Goal: Information Seeking & Learning: Learn about a topic

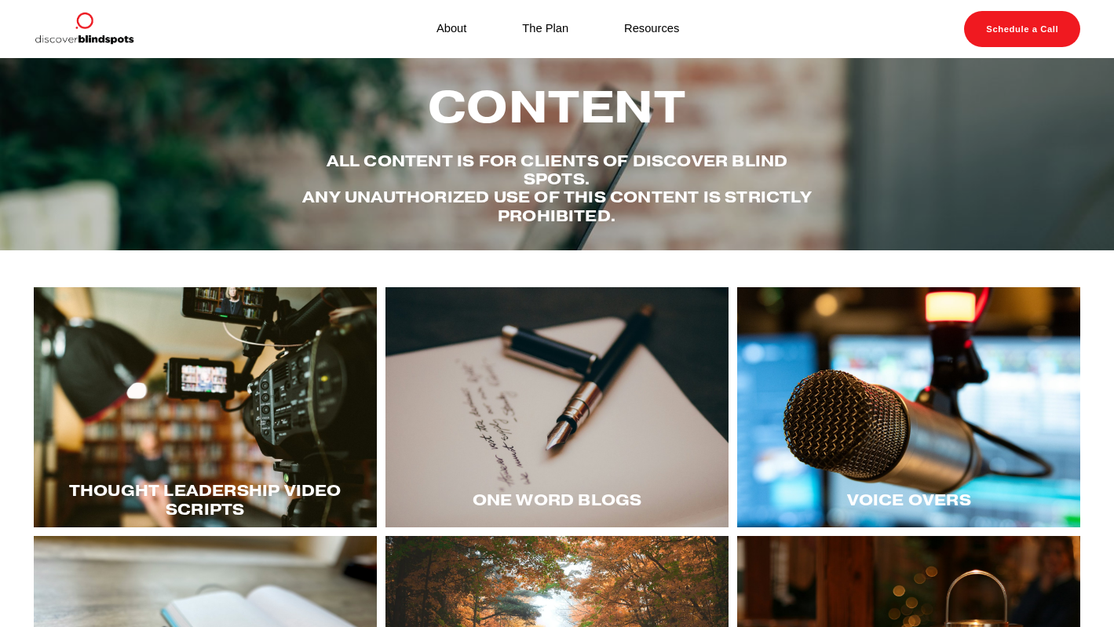
click at [187, 426] on div at bounding box center [205, 407] width 343 height 240
click at [174, 408] on div at bounding box center [205, 407] width 343 height 240
click at [921, 406] on div at bounding box center [908, 407] width 343 height 240
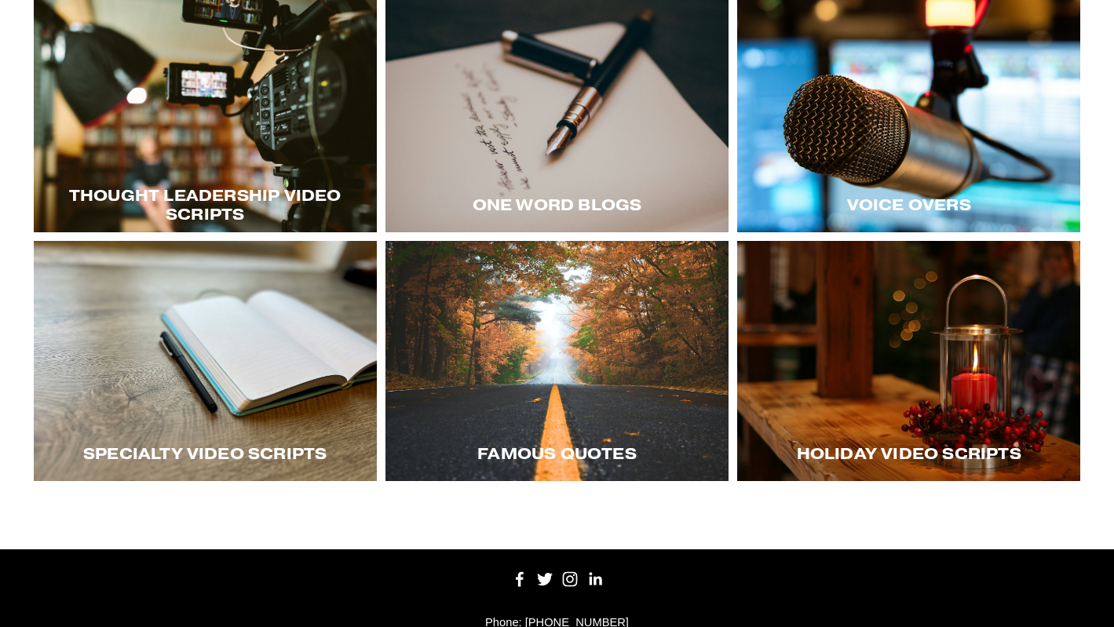
scroll to position [297, 0]
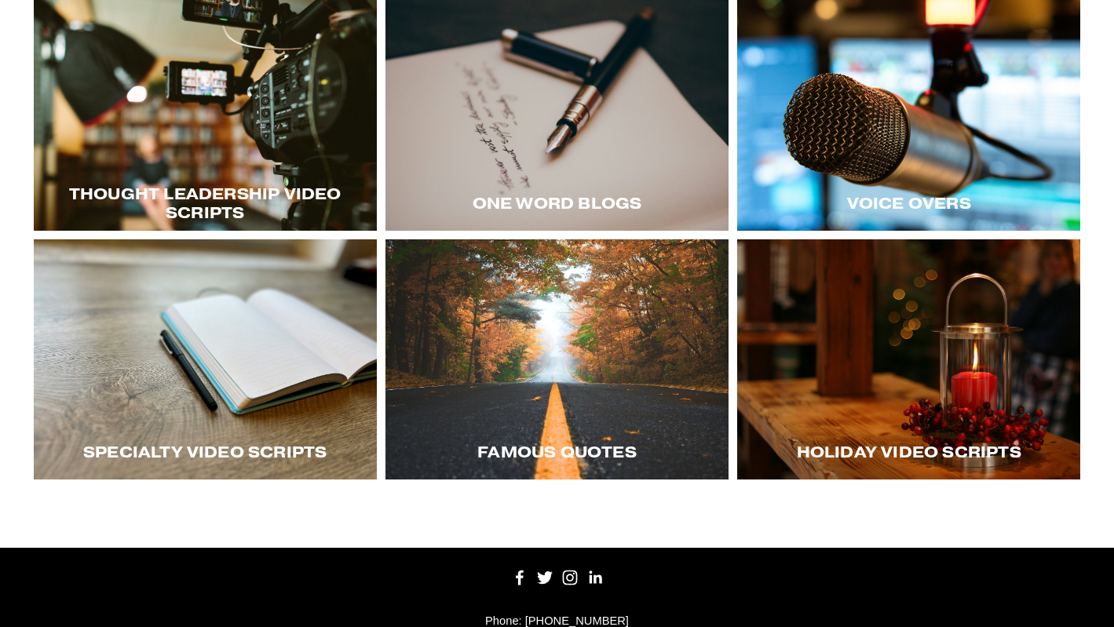
click at [899, 383] on div at bounding box center [908, 359] width 343 height 240
click at [835, 370] on div at bounding box center [908, 359] width 343 height 240
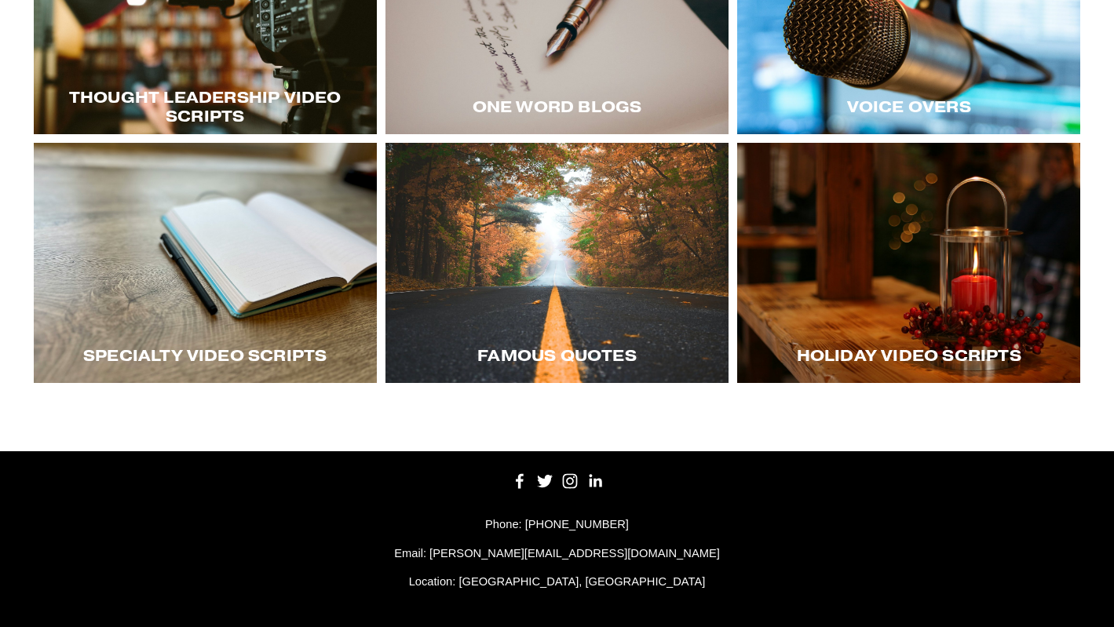
click at [187, 316] on div at bounding box center [205, 263] width 343 height 240
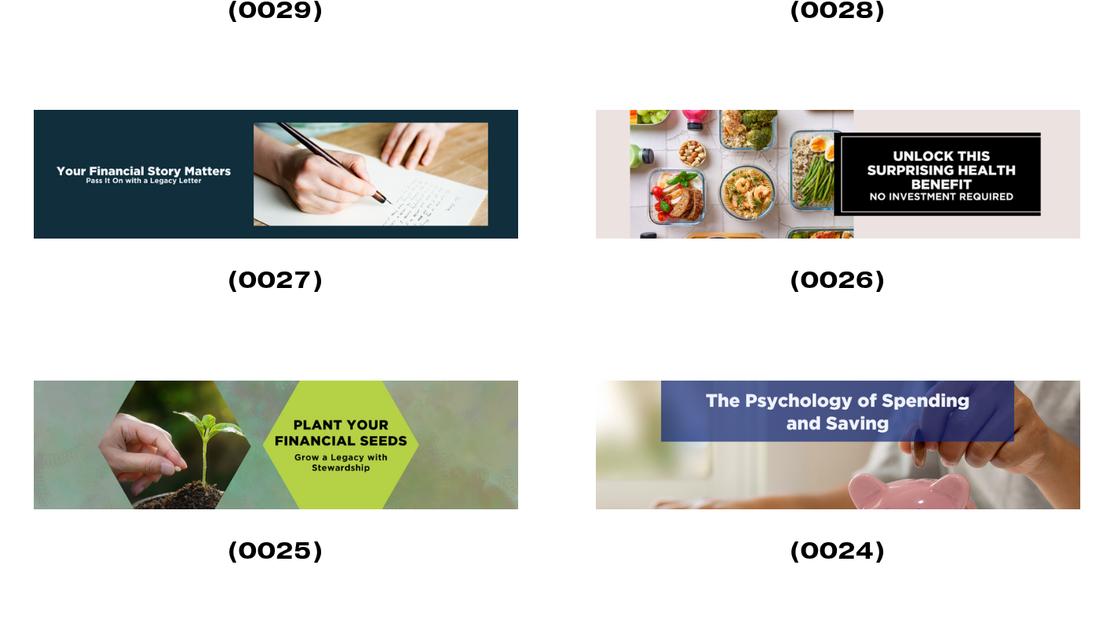
scroll to position [718, 0]
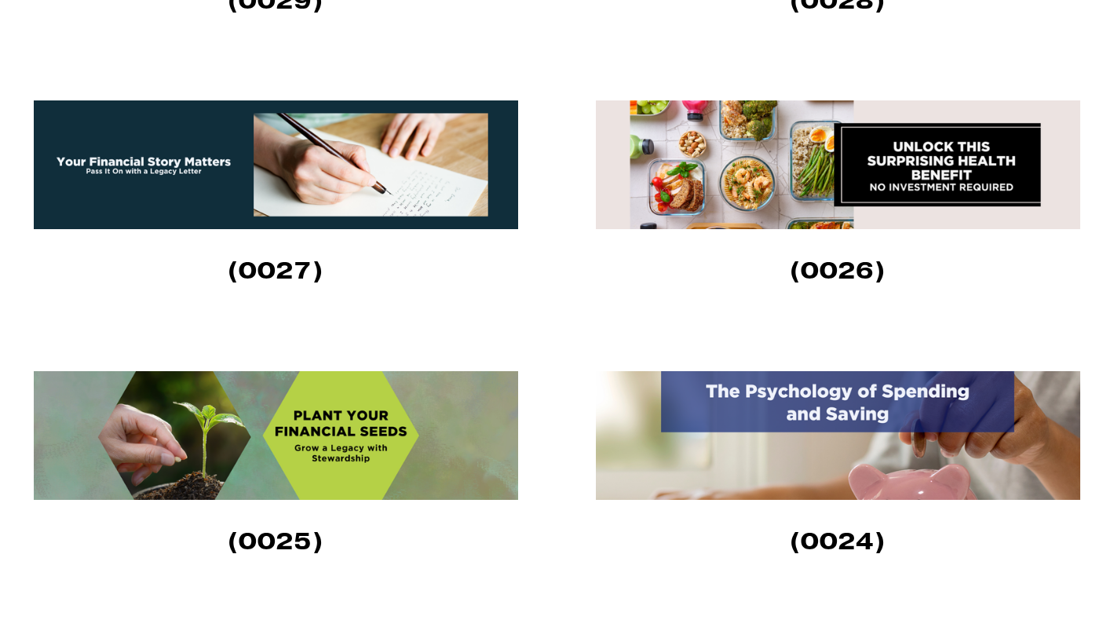
click at [293, 188] on img at bounding box center [276, 165] width 484 height 129
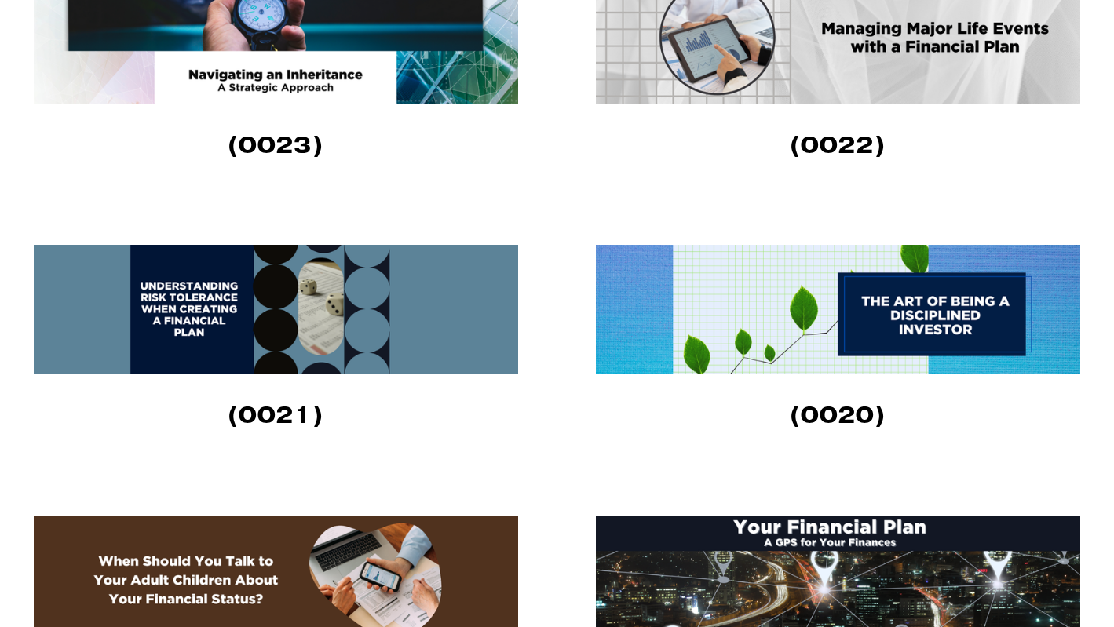
scroll to position [1389, 0]
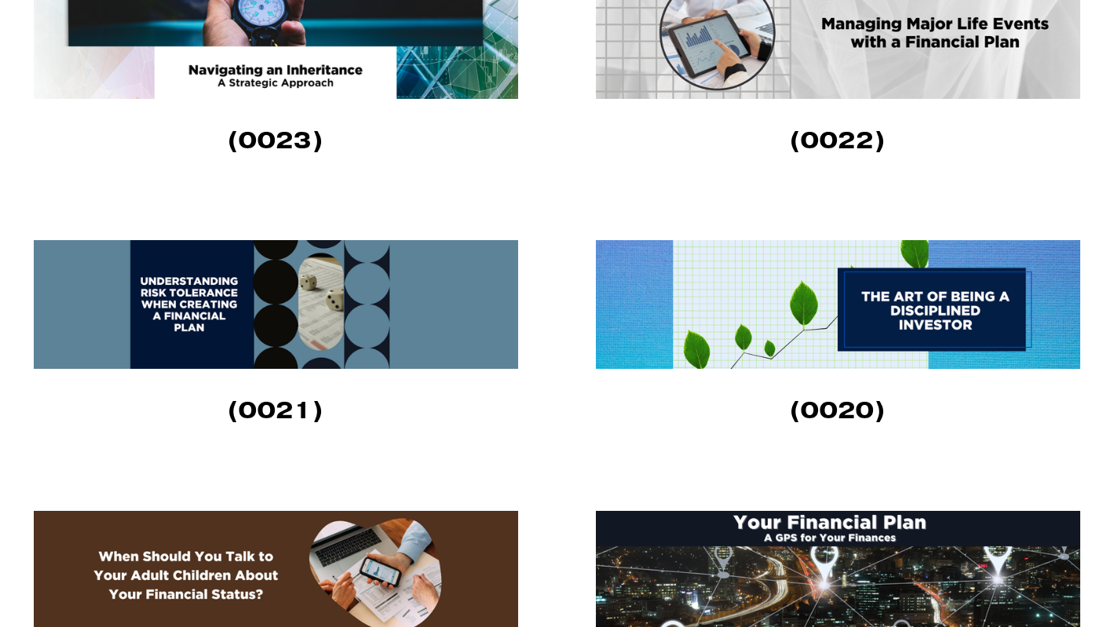
click at [251, 311] on img at bounding box center [276, 304] width 484 height 129
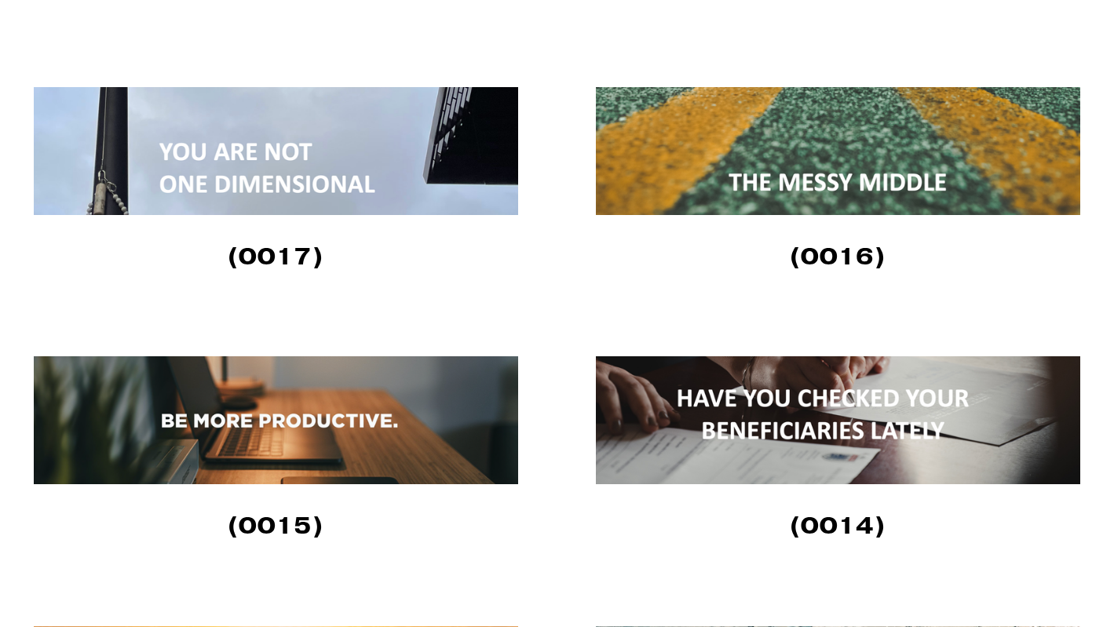
scroll to position [2093, 0]
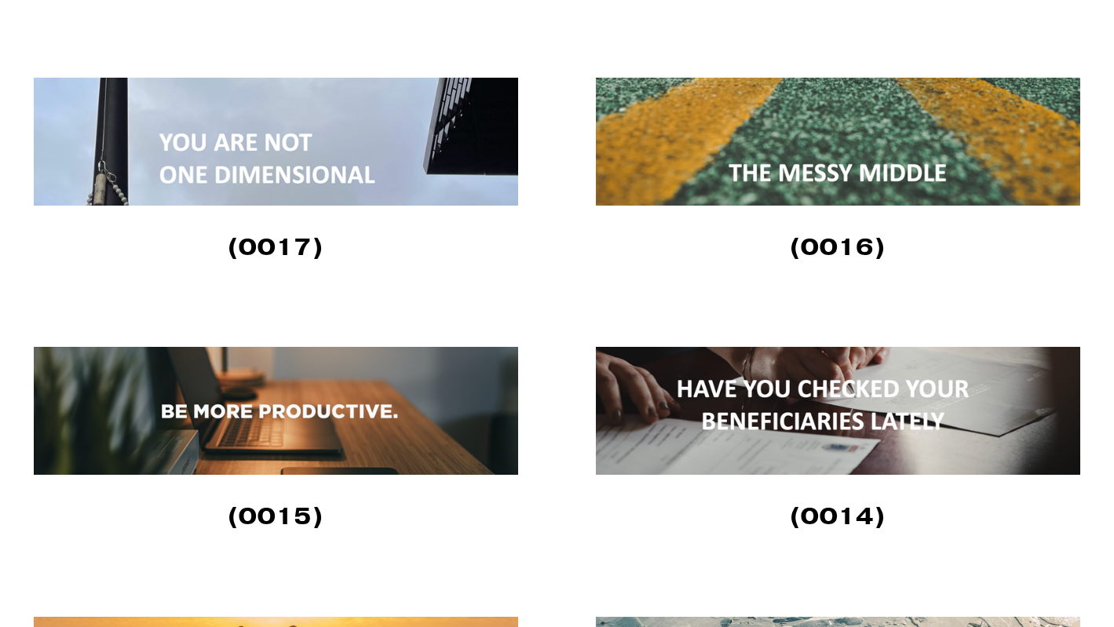
click at [810, 390] on img at bounding box center [838, 411] width 484 height 128
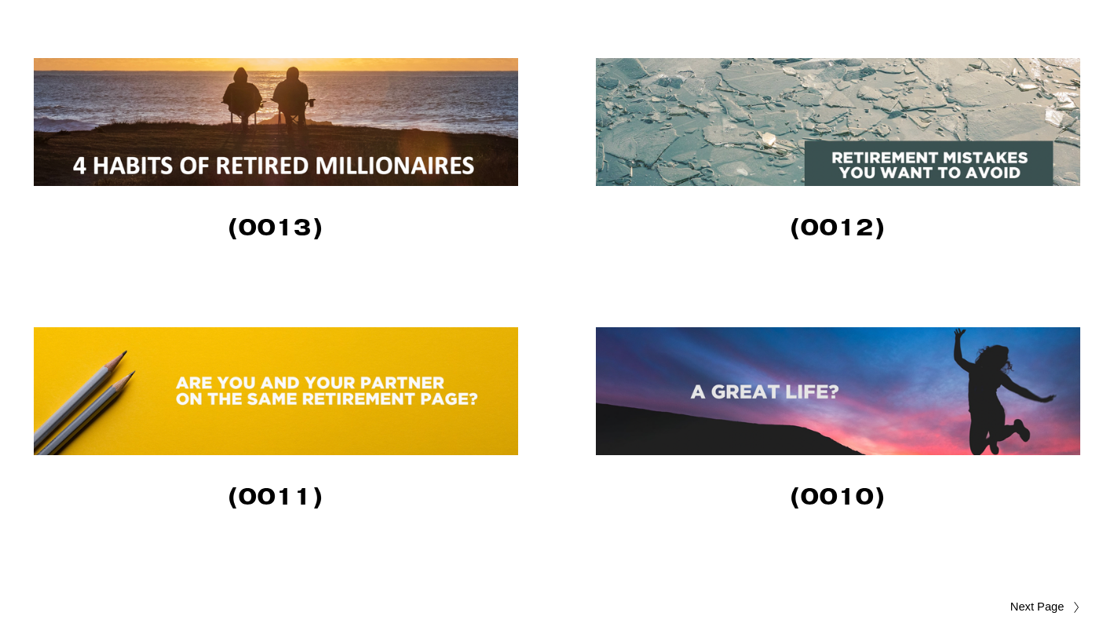
scroll to position [2952, 0]
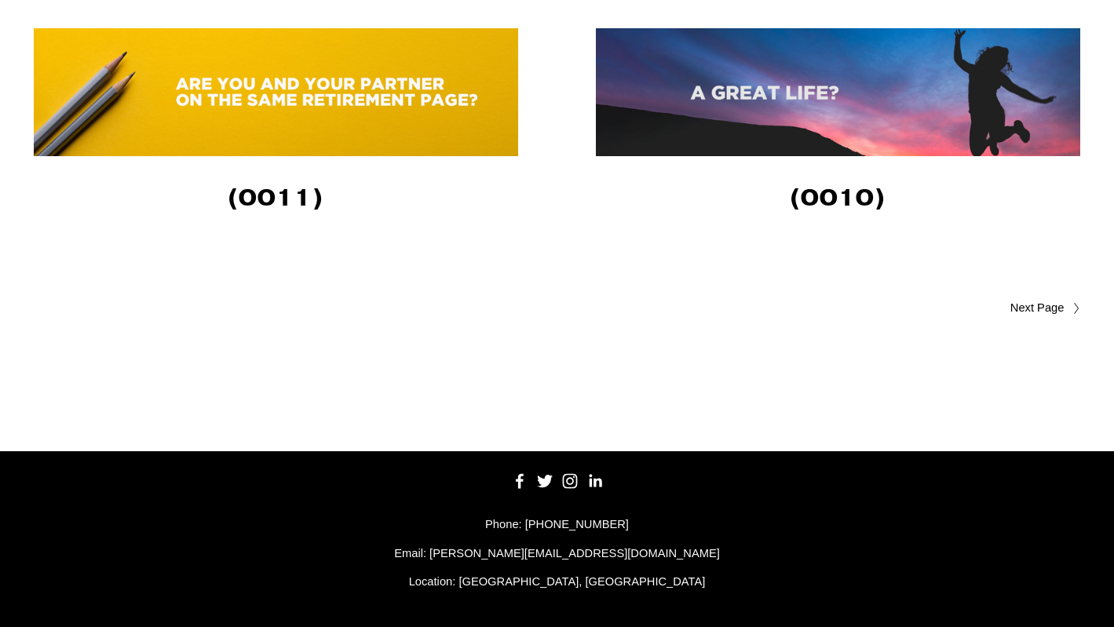
click at [1044, 307] on span "Older Posts" at bounding box center [1007, 308] width 114 height 19
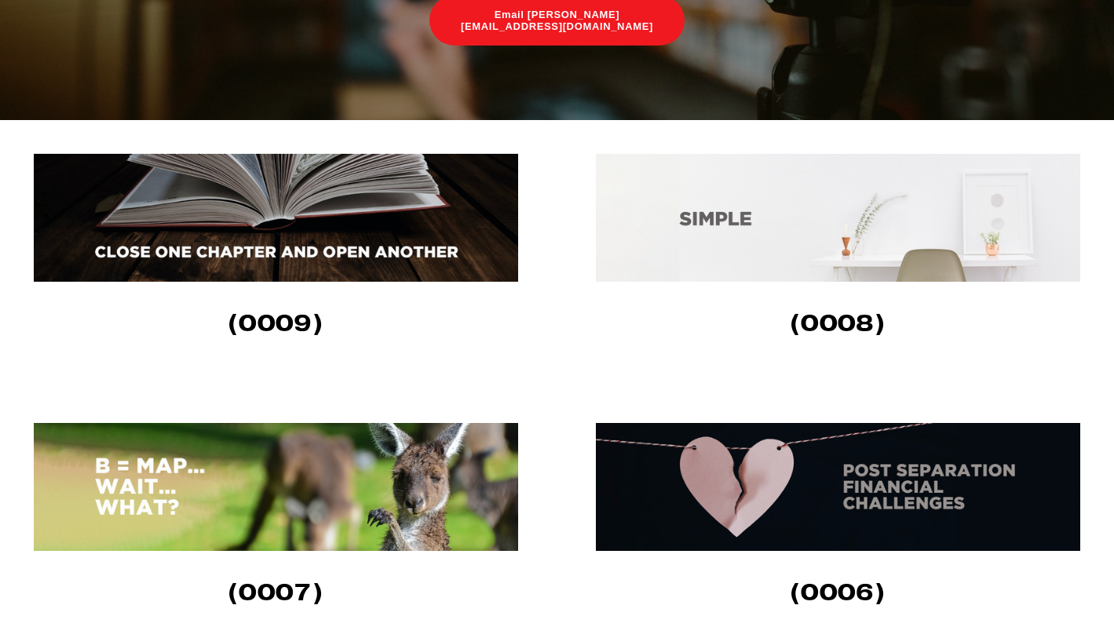
scroll to position [613, 0]
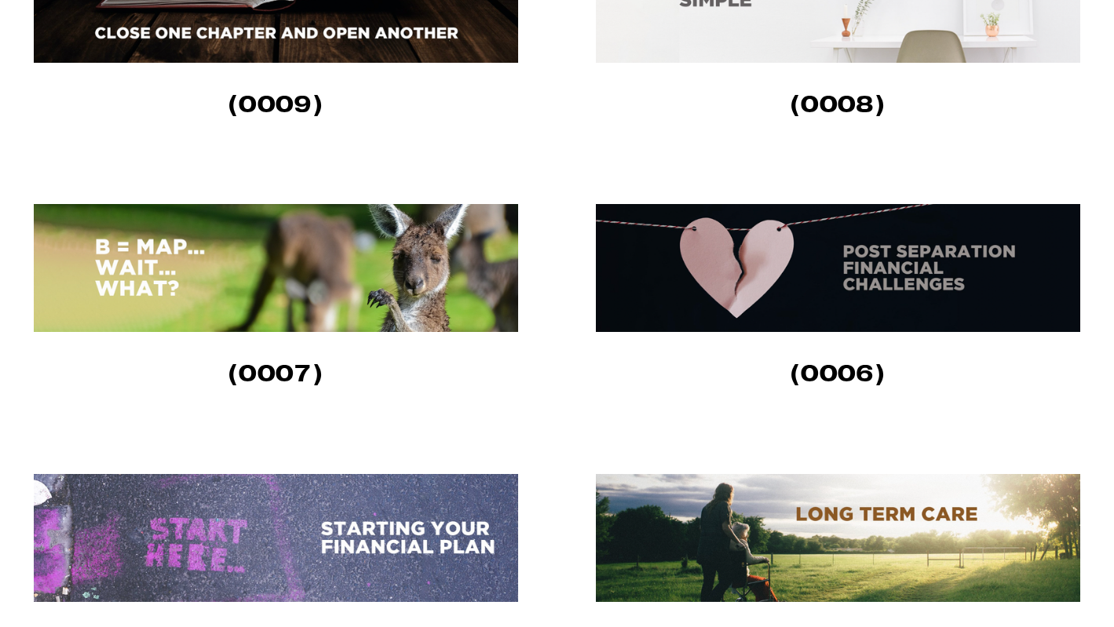
click at [888, 268] on img at bounding box center [838, 268] width 484 height 128
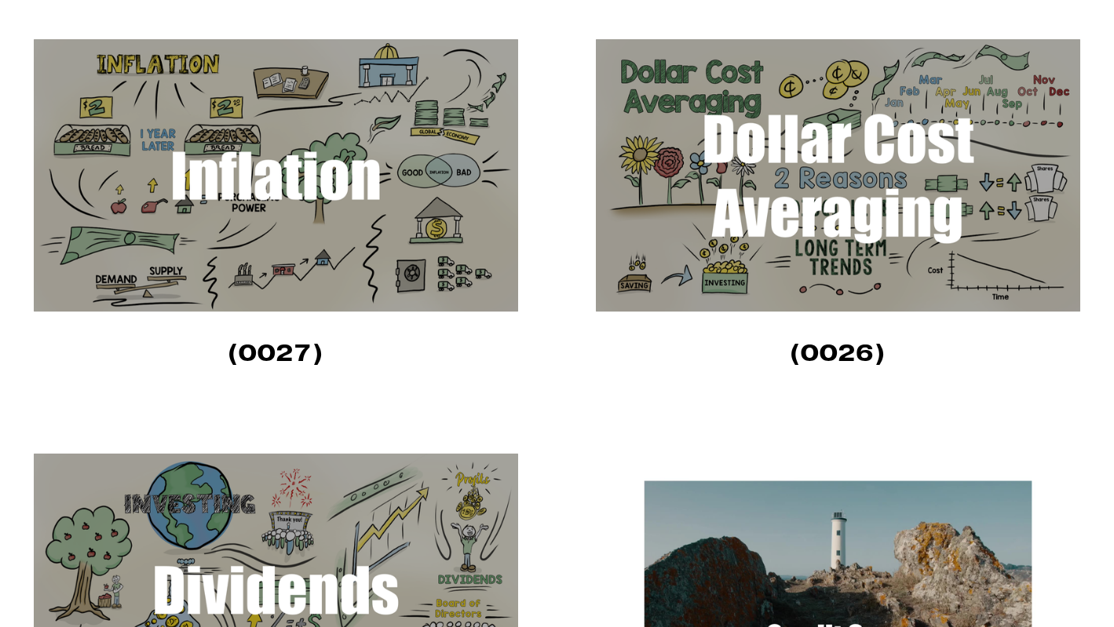
scroll to position [1021, 0]
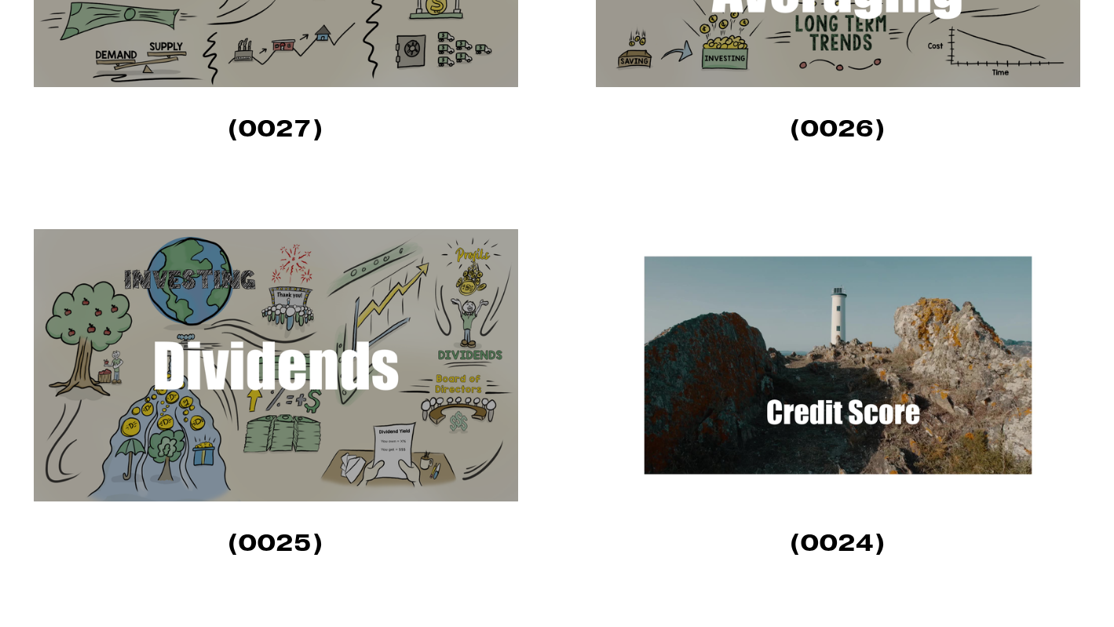
click at [296, 384] on img at bounding box center [276, 365] width 484 height 272
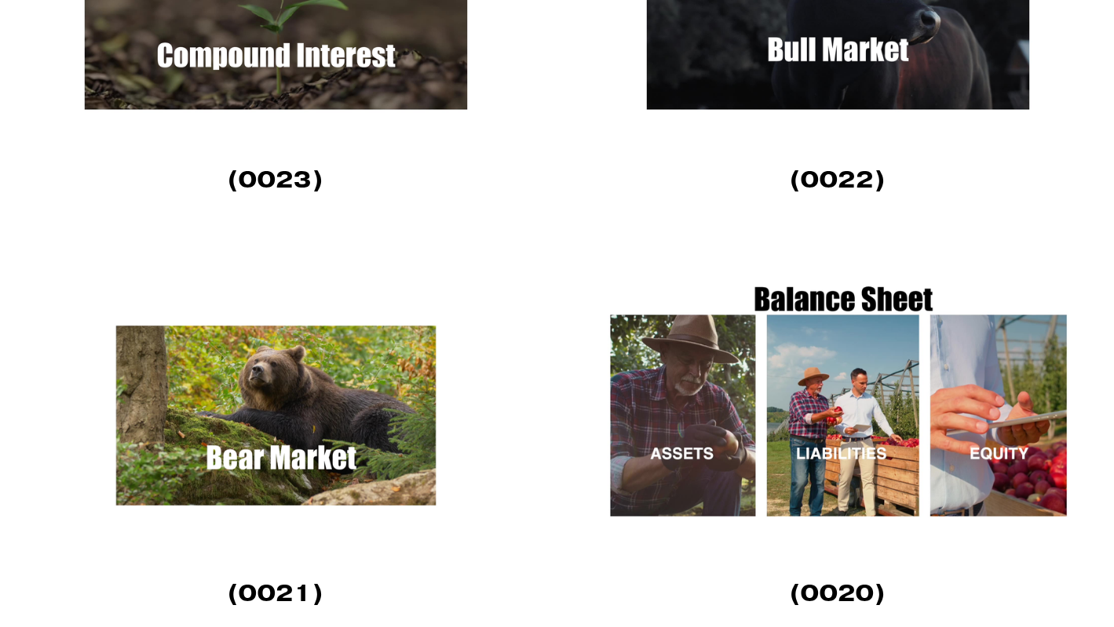
scroll to position [1811, 0]
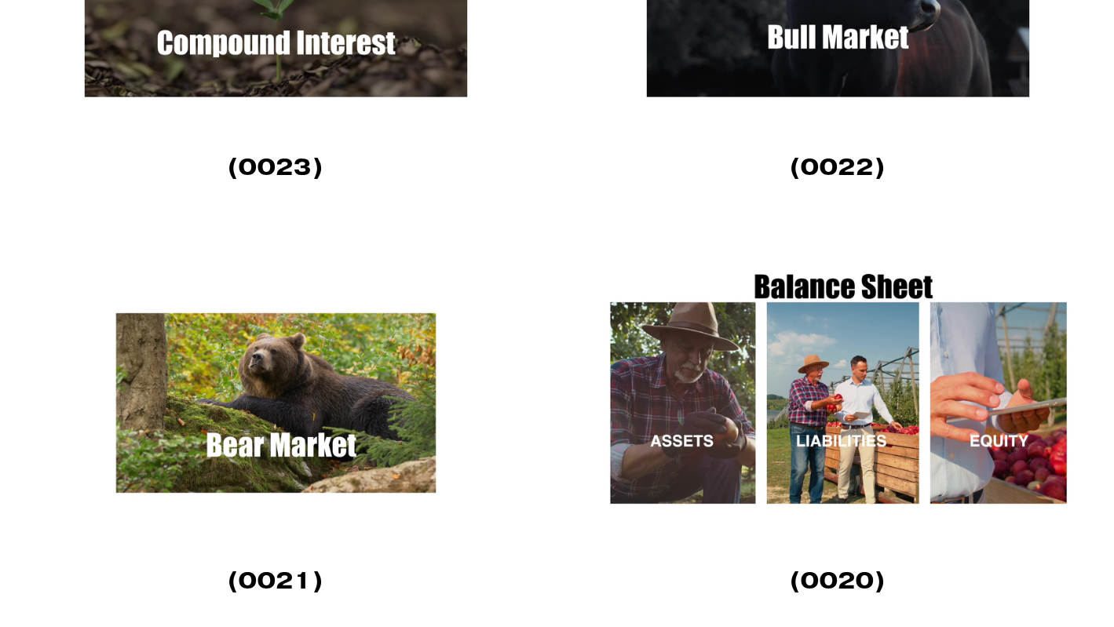
click at [845, 369] on img at bounding box center [838, 403] width 484 height 272
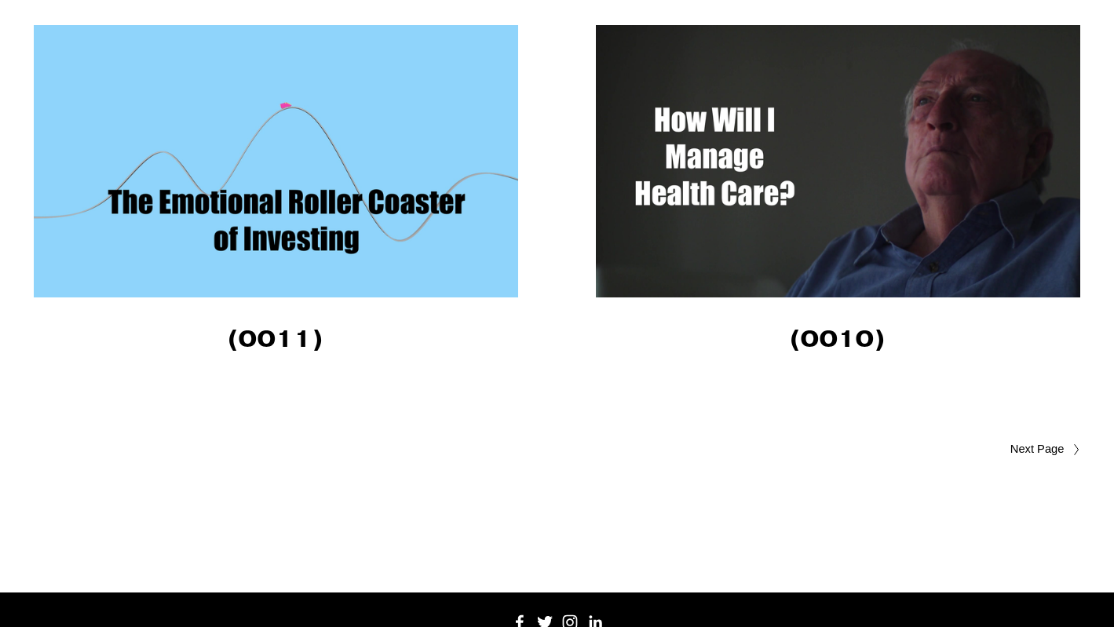
scroll to position [4111, 0]
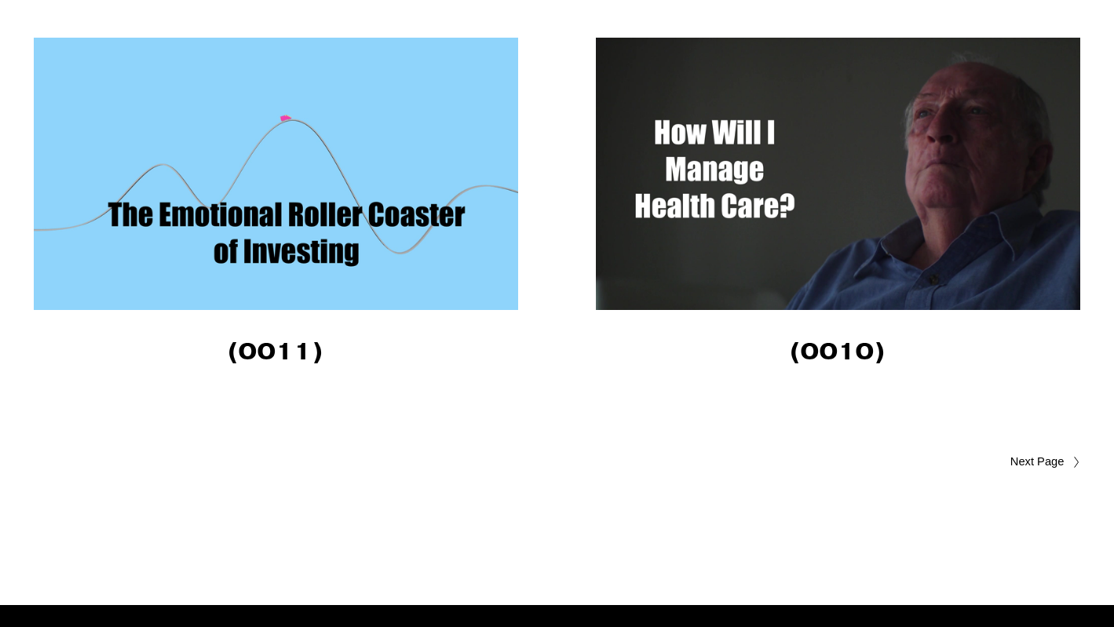
click at [255, 201] on img at bounding box center [276, 174] width 484 height 272
click at [749, 177] on img at bounding box center [838, 174] width 484 height 272
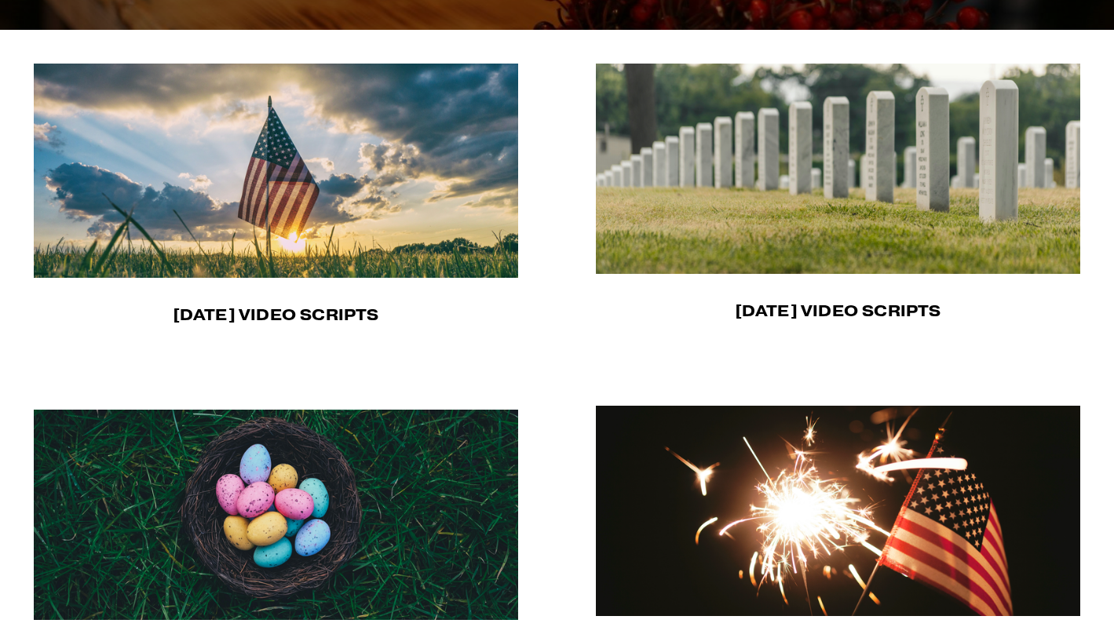
scroll to position [382, 0]
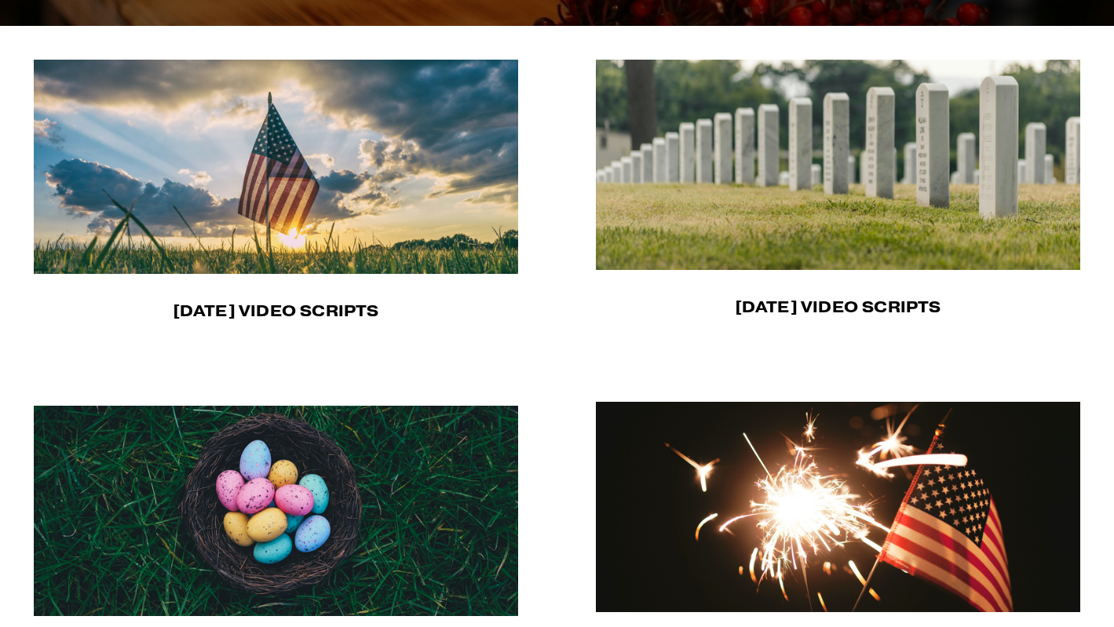
click at [843, 221] on img at bounding box center [839, 165] width 486 height 210
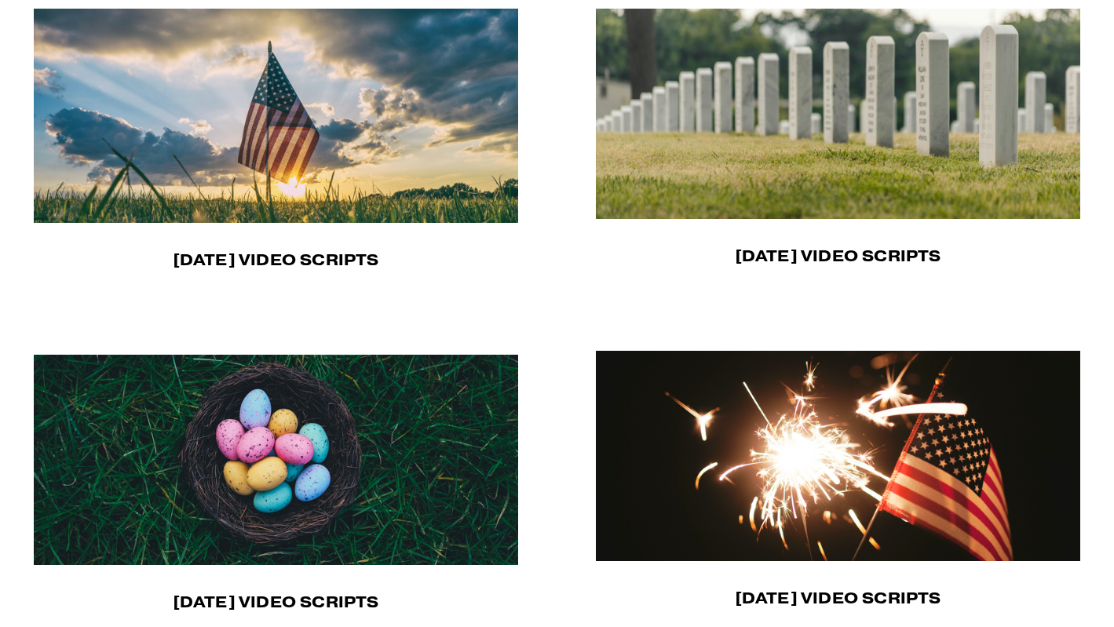
scroll to position [608, 0]
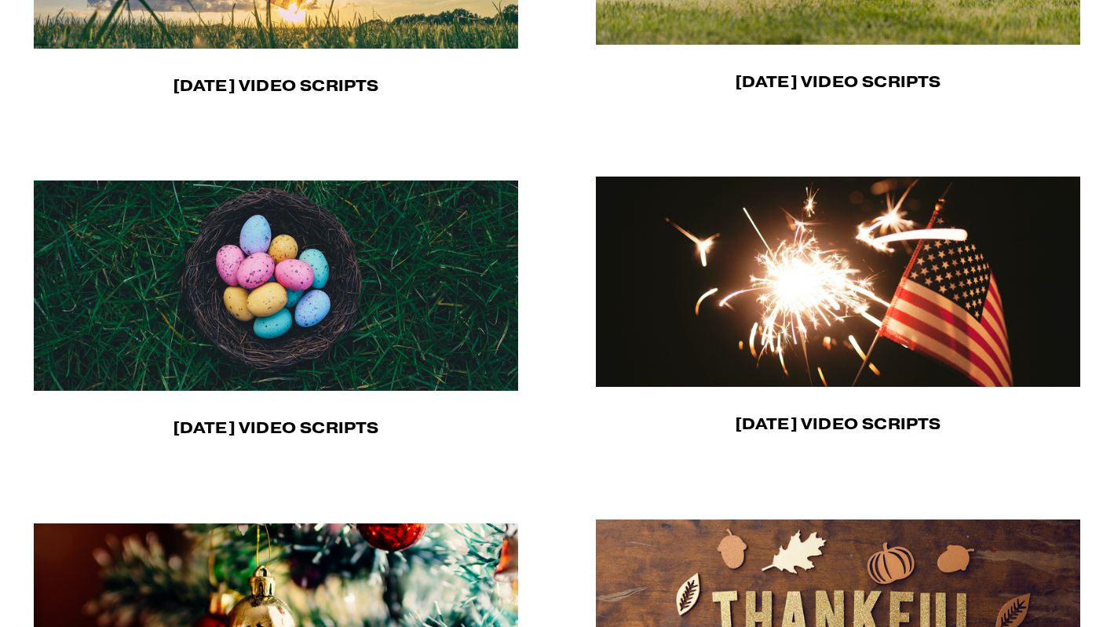
click at [273, 283] on img at bounding box center [277, 286] width 486 height 210
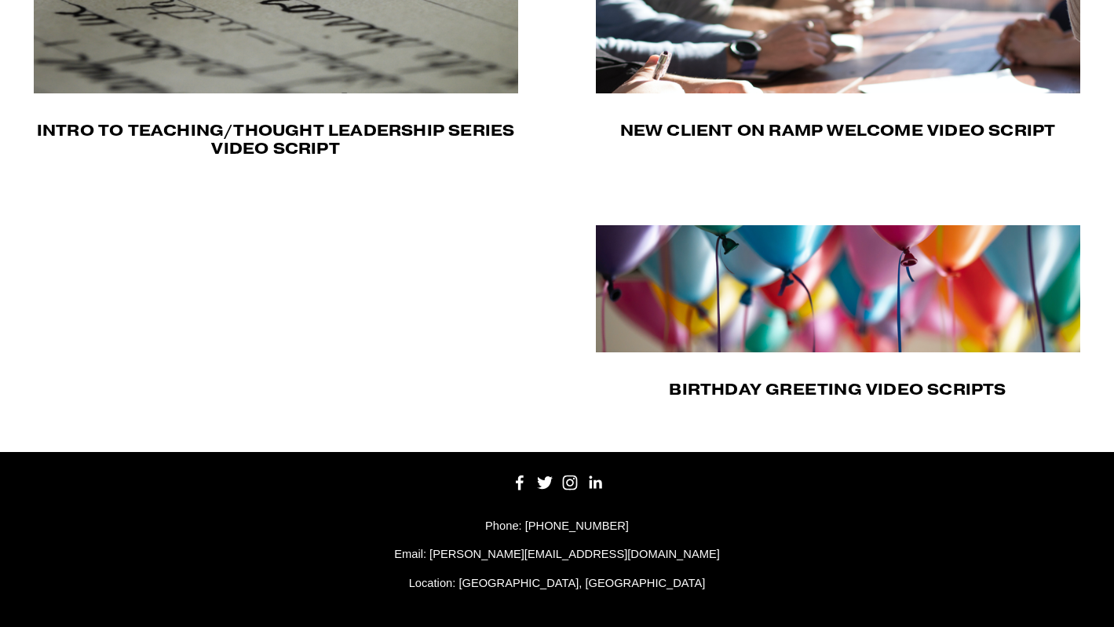
scroll to position [536, 0]
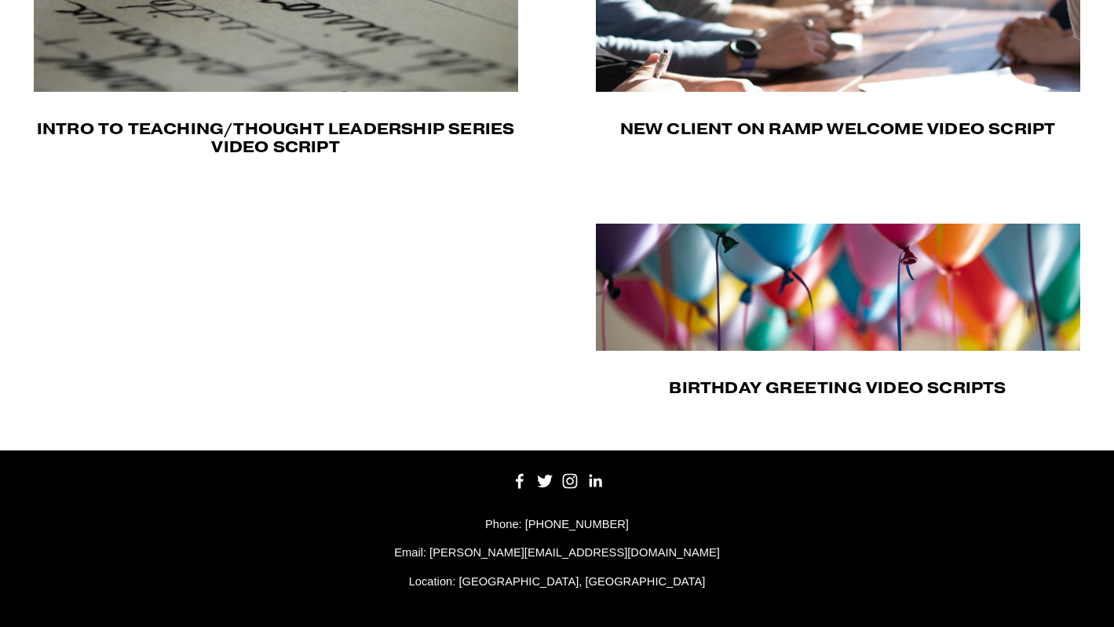
click at [795, 139] on div "New Client on Ramp Welcome Video Script" at bounding box center [838, 129] width 484 height 59
click at [753, 60] on img at bounding box center [838, 28] width 484 height 127
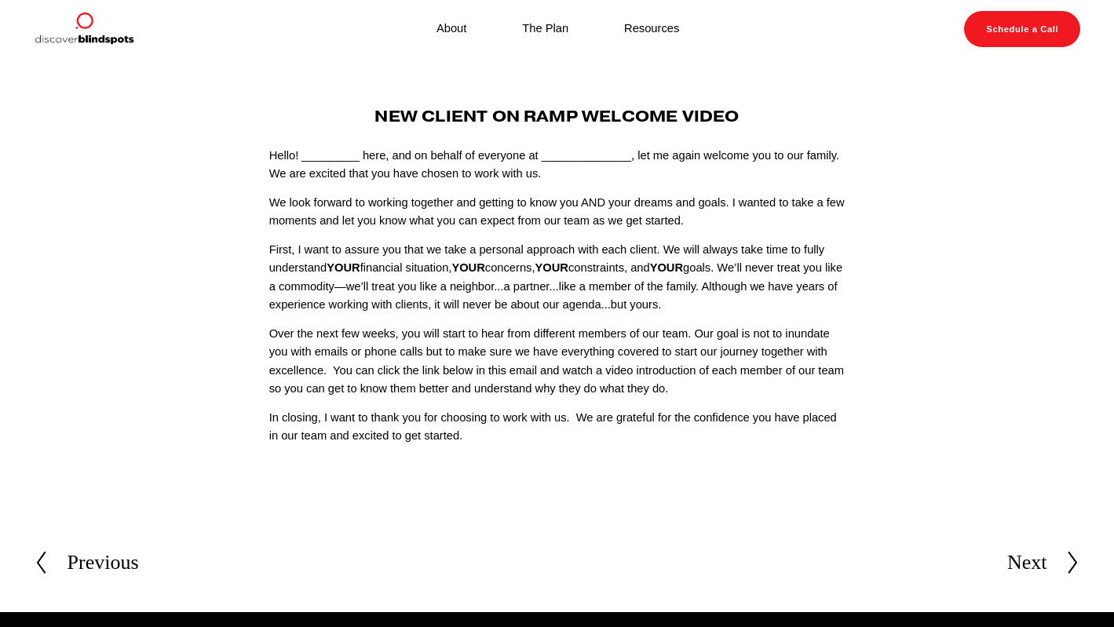
click at [1026, 565] on div "Next" at bounding box center [1027, 562] width 40 height 33
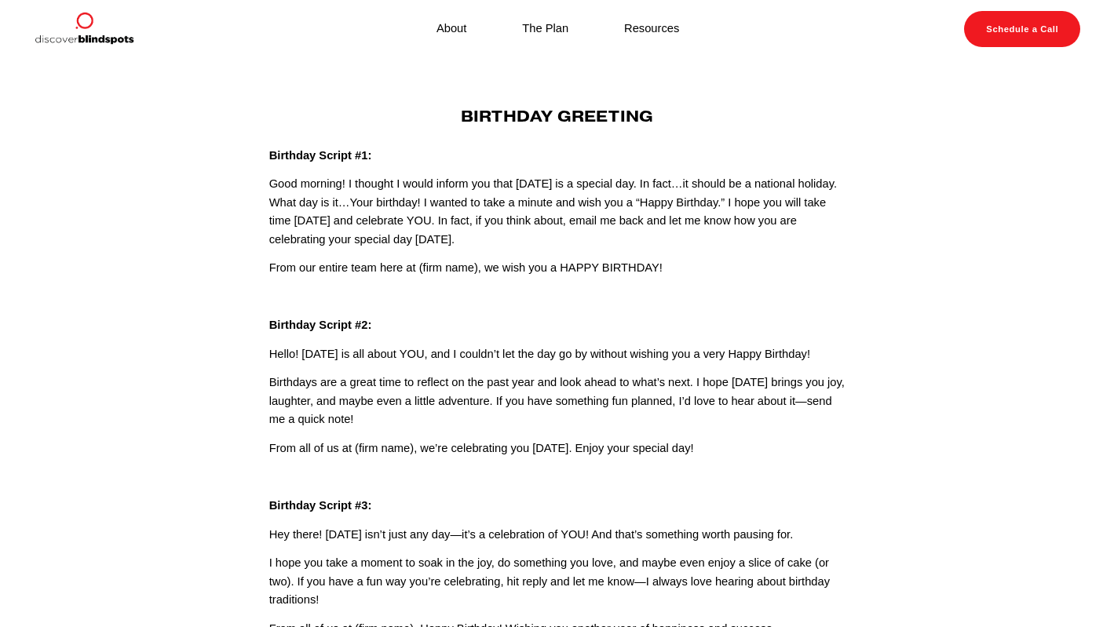
scroll to position [36, 0]
